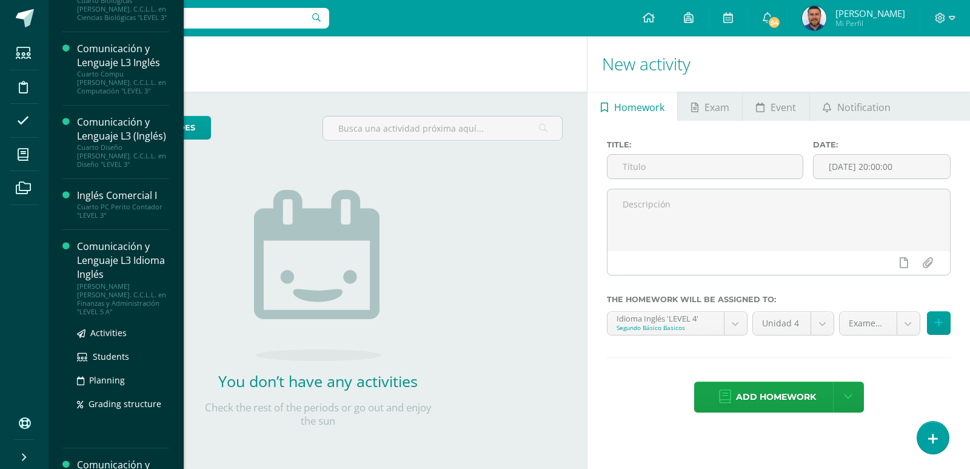
scroll to position [364, 0]
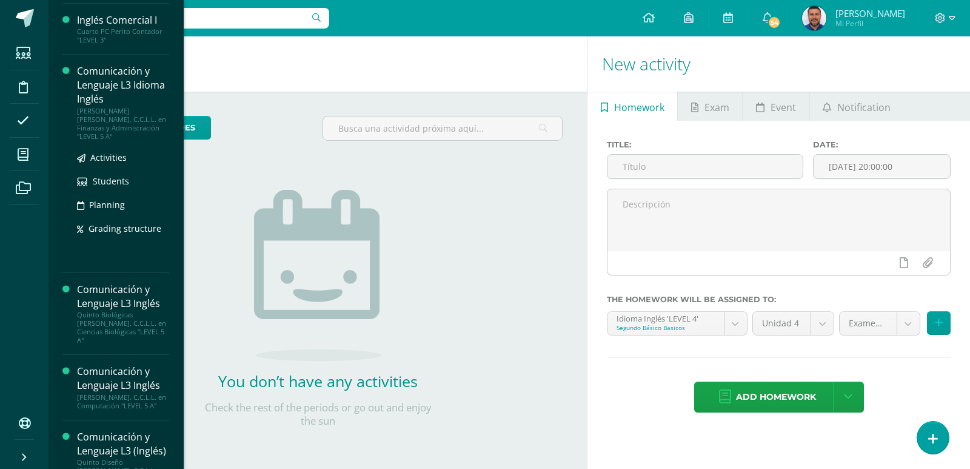
click at [98, 96] on div "Comunicación y Lenguaje L3 Idioma Inglés" at bounding box center [123, 85] width 92 height 42
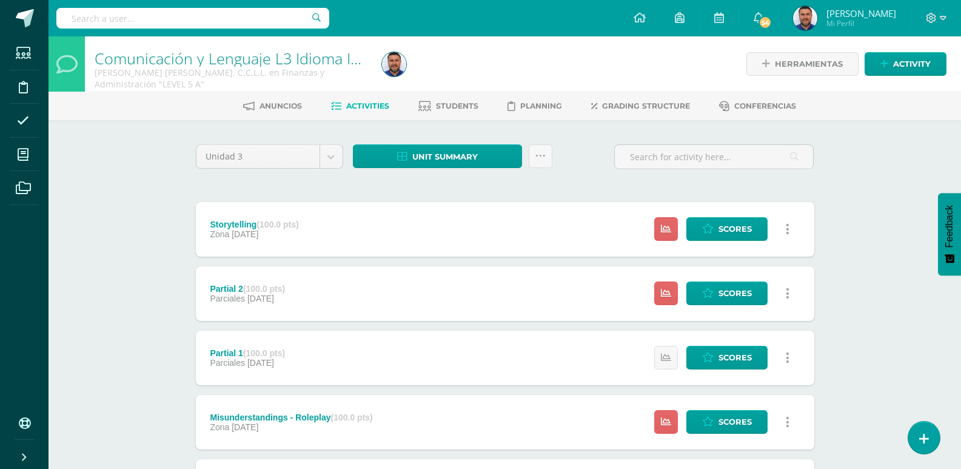
click at [786, 229] on icon at bounding box center [788, 229] width 4 height 13
click at [727, 228] on span "Scores" at bounding box center [734, 229] width 33 height 22
